Goal: Task Accomplishment & Management: Manage account settings

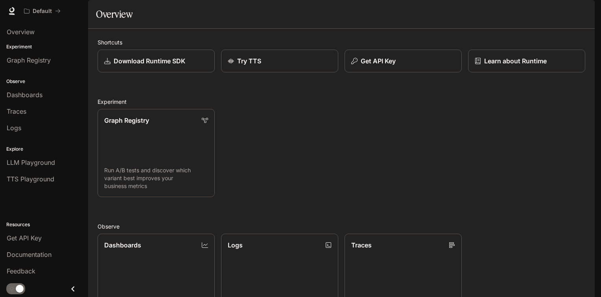
click at [582, 13] on icon "button" at bounding box center [584, 11] width 4 height 4
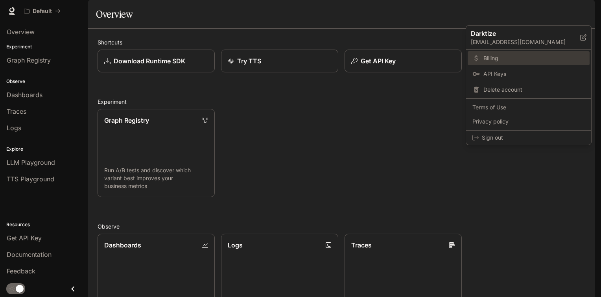
click at [502, 57] on span "Billing" at bounding box center [535, 58] width 102 height 8
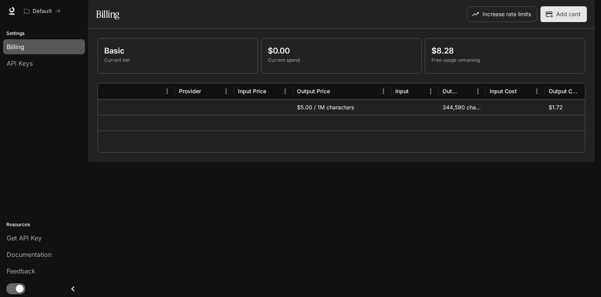
scroll to position [0, 52]
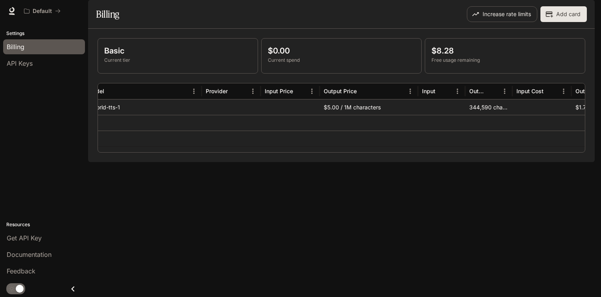
click at [571, 22] on button "Add card" at bounding box center [564, 14] width 46 height 16
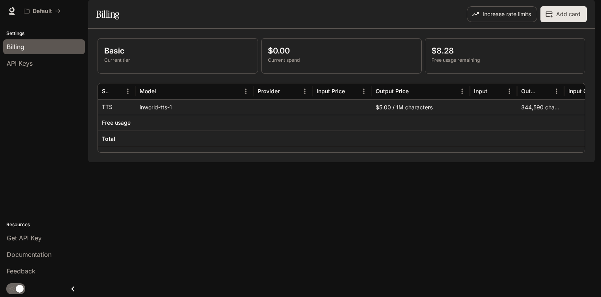
click at [580, 13] on div "button" at bounding box center [583, 11] width 11 height 11
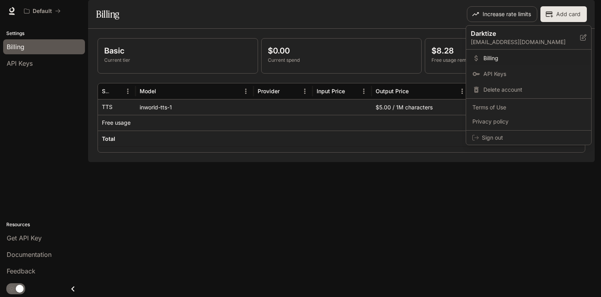
drag, startPoint x: 272, startPoint y: 33, endPoint x: 252, endPoint y: 37, distance: 20.4
click at [272, 33] on div at bounding box center [300, 148] width 601 height 297
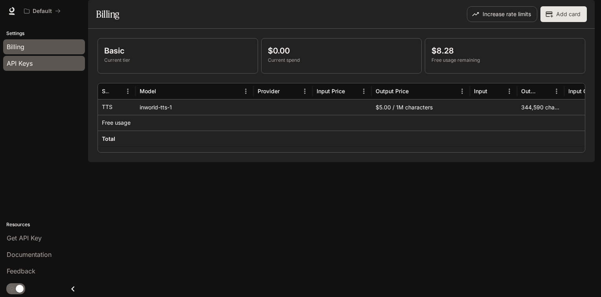
click at [37, 67] on div "API Keys" at bounding box center [44, 63] width 75 height 9
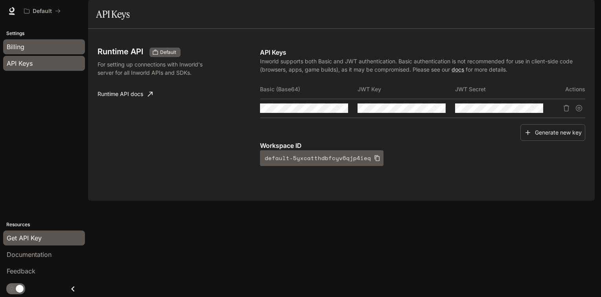
click at [41, 47] on div "Billing" at bounding box center [44, 46] width 75 height 9
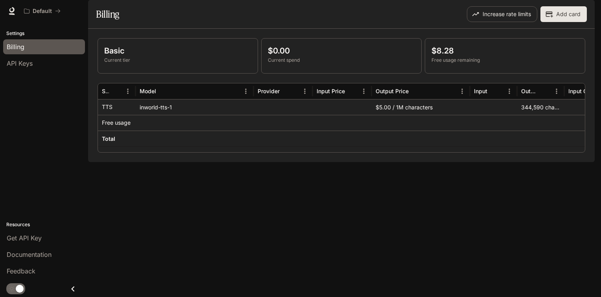
click at [587, 8] on div "button" at bounding box center [583, 11] width 11 height 11
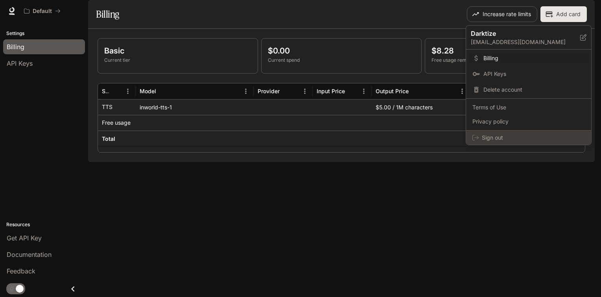
click at [497, 137] on span "Sign out" at bounding box center [533, 138] width 103 height 8
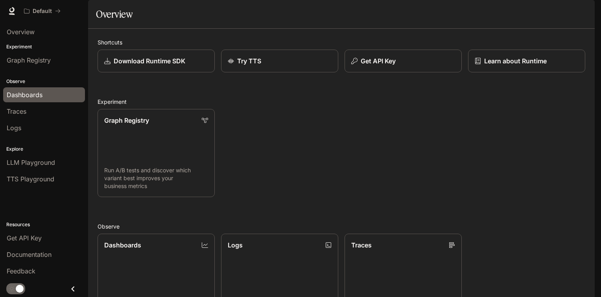
click at [40, 96] on span "Dashboards" at bounding box center [25, 94] width 36 height 9
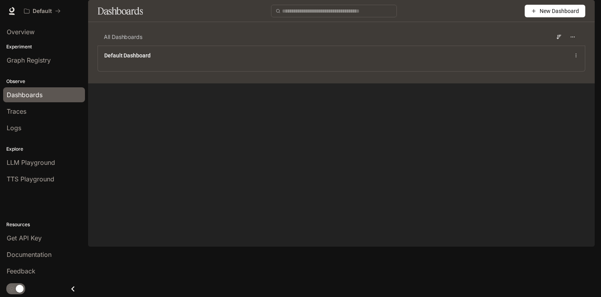
click at [370, 14] on div "Default" at bounding box center [272, 11] width 504 height 16
click at [584, 13] on icon "button" at bounding box center [584, 11] width 4 height 4
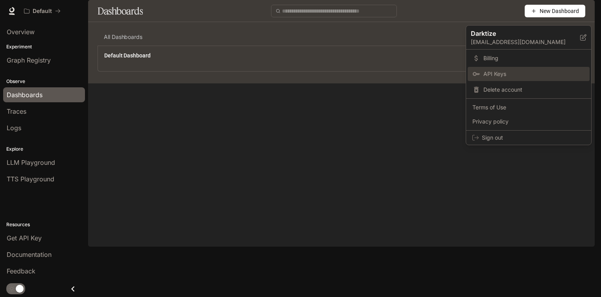
click at [527, 69] on link "API Keys" at bounding box center [529, 74] width 122 height 14
